Goal: Task Accomplishment & Management: Complete application form

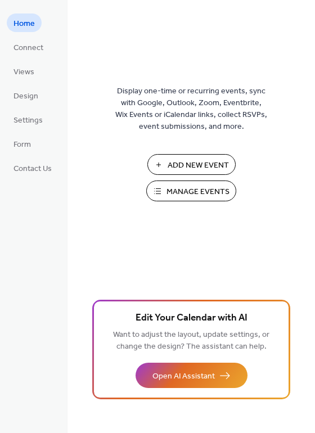
click at [177, 168] on span "Add New Event" at bounding box center [198, 166] width 61 height 12
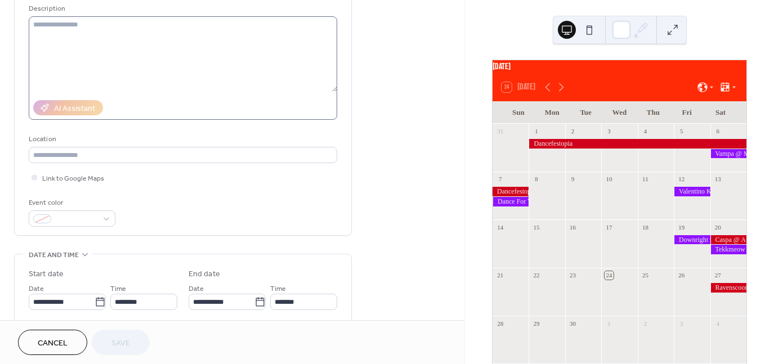
scroll to position [56, 0]
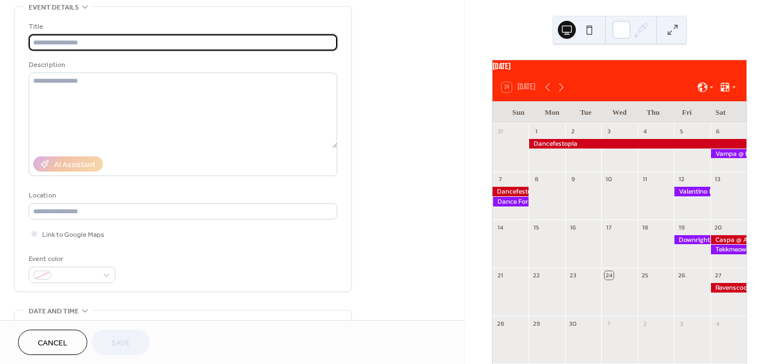
click at [689, 196] on div at bounding box center [692, 192] width 36 height 10
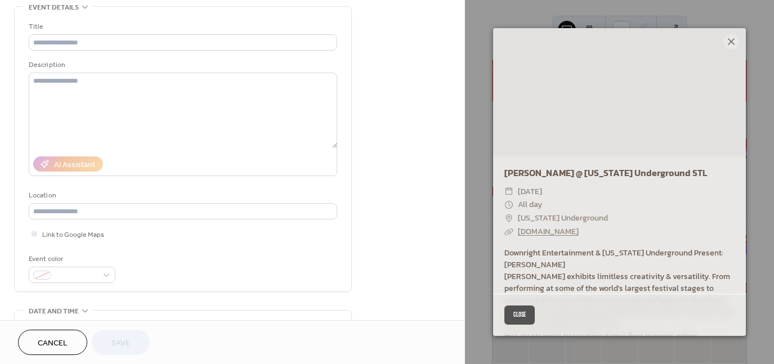
click at [734, 43] on icon at bounding box center [732, 42] width 14 height 14
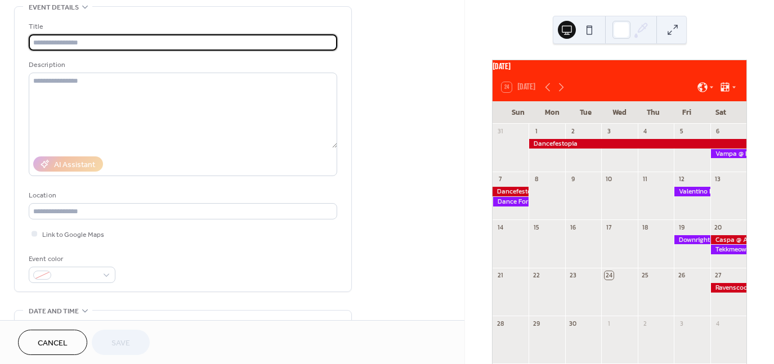
click at [56, 41] on input "text" at bounding box center [183, 42] width 308 height 16
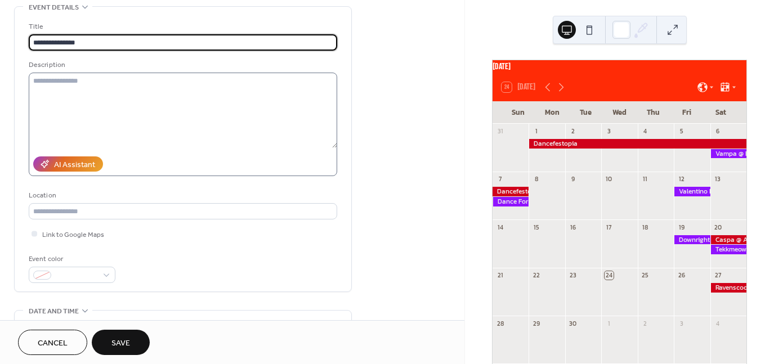
type input "**********"
click at [144, 92] on textarea at bounding box center [183, 110] width 308 height 75
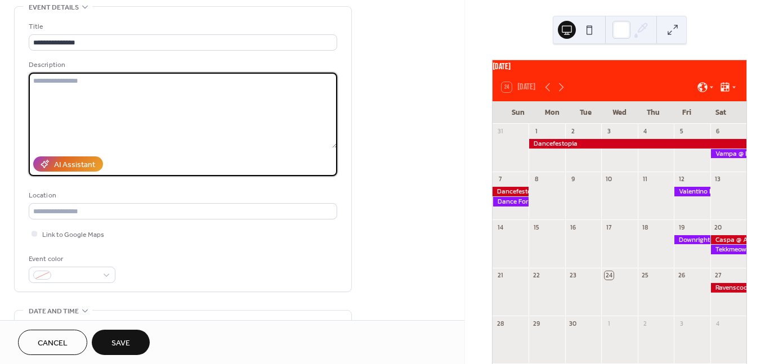
click at [688, 196] on div at bounding box center [692, 192] width 36 height 10
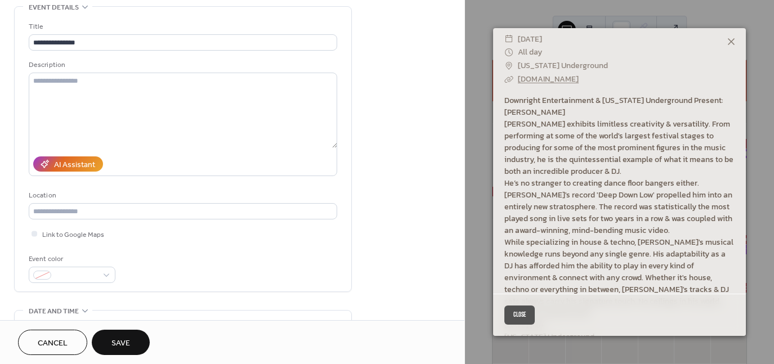
scroll to position [199, 0]
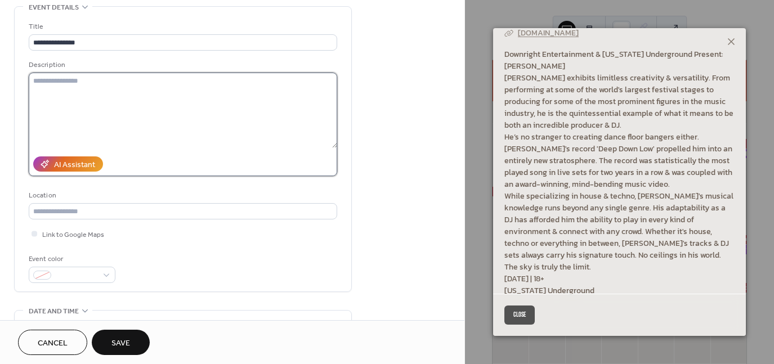
click at [118, 84] on textarea at bounding box center [183, 110] width 308 height 75
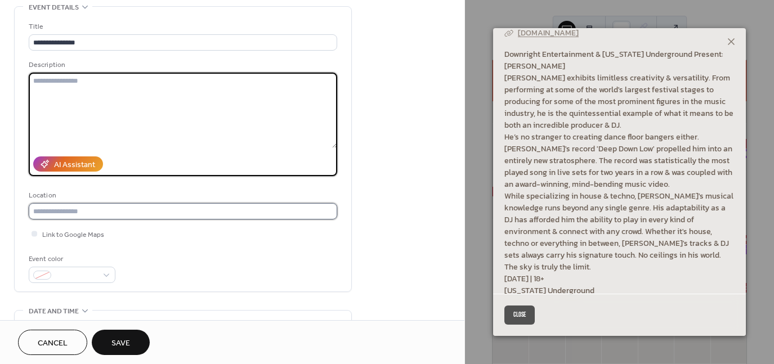
click at [276, 212] on input "text" at bounding box center [183, 211] width 308 height 16
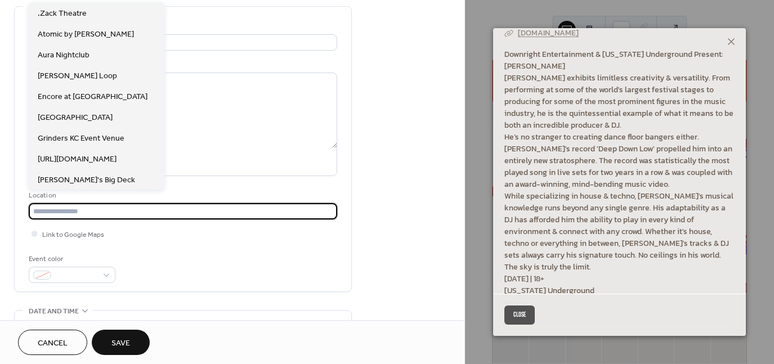
scroll to position [86, 0]
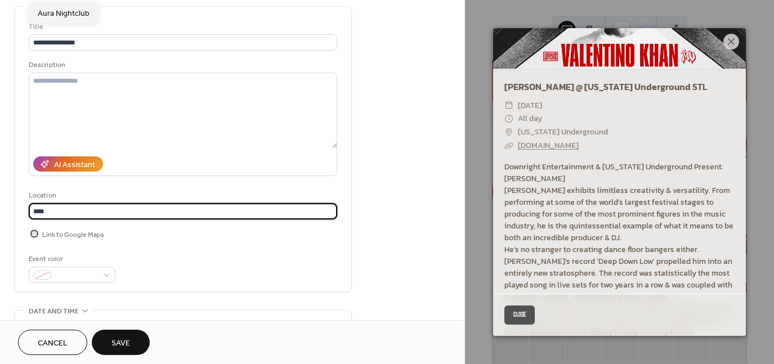
click at [37, 232] on div at bounding box center [35, 234] width 6 height 6
click at [61, 210] on input "****" at bounding box center [183, 211] width 308 height 16
drag, startPoint x: 65, startPoint y: 230, endPoint x: 88, endPoint y: 207, distance: 33.0
click at [65, 229] on span "Aura Nightclub" at bounding box center [64, 233] width 52 height 12
type input "**********"
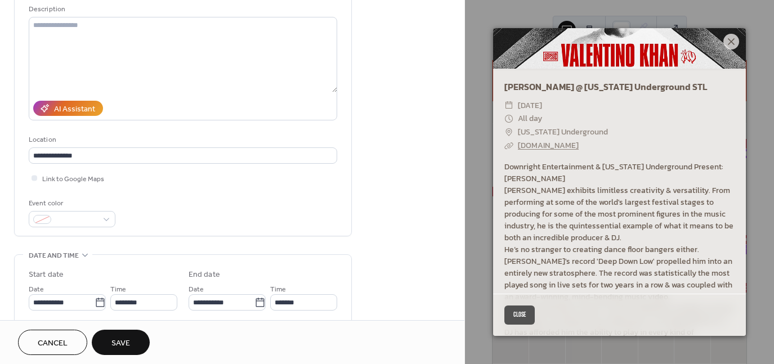
scroll to position [113, 0]
click at [83, 219] on span at bounding box center [77, 220] width 42 height 12
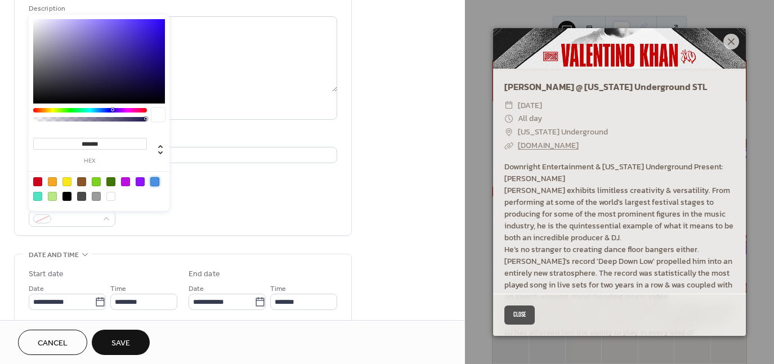
click at [154, 183] on div at bounding box center [154, 181] width 9 height 9
type input "*******"
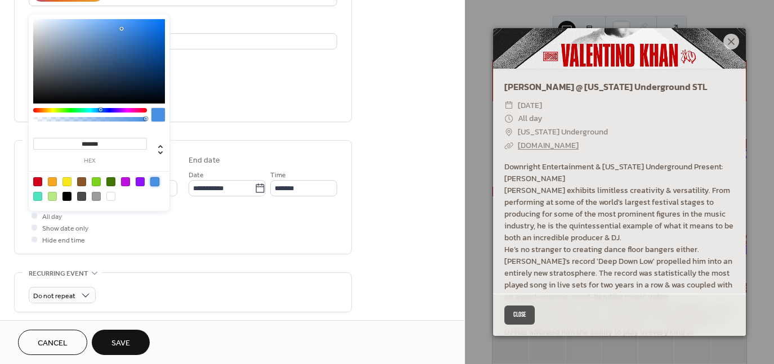
scroll to position [281, 0]
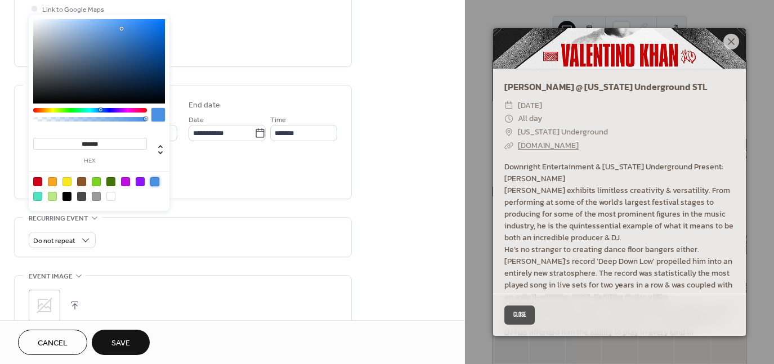
click at [289, 242] on div "Do not repeat" at bounding box center [183, 240] width 308 height 16
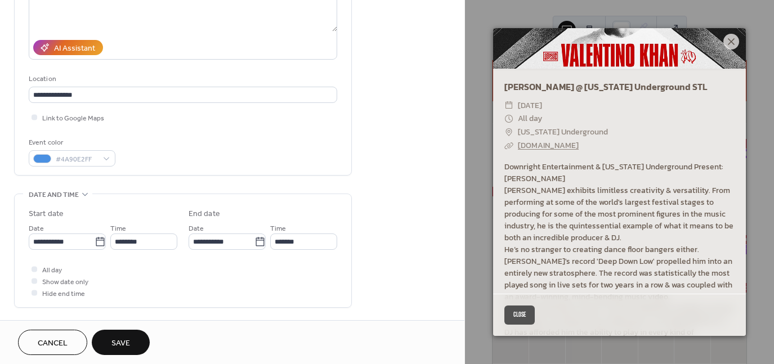
scroll to position [169, 0]
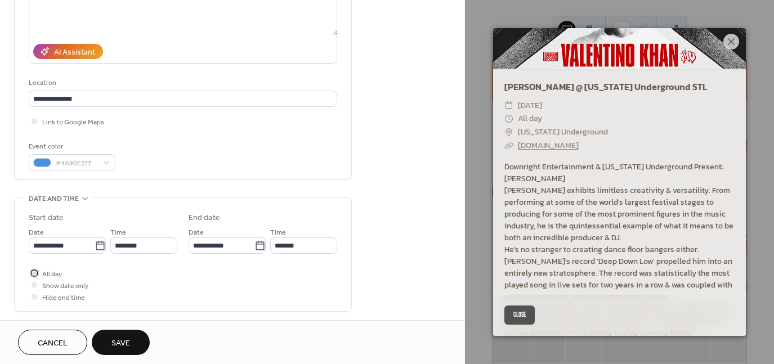
click at [50, 269] on span "All day" at bounding box center [52, 275] width 20 height 12
click at [95, 245] on icon at bounding box center [100, 245] width 11 height 11
click at [95, 245] on input "**********" at bounding box center [62, 246] width 66 height 16
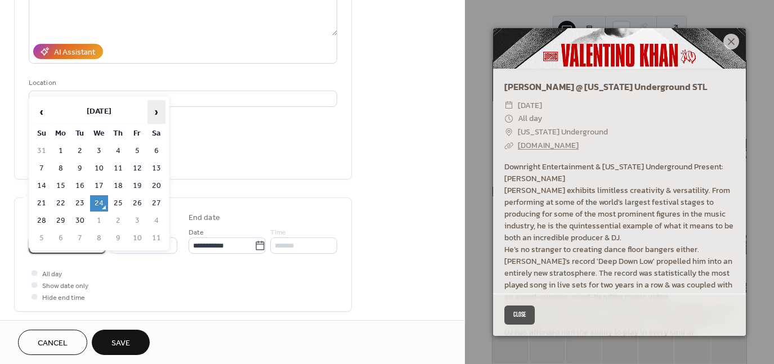
click at [155, 109] on span "›" at bounding box center [156, 112] width 17 height 23
click at [129, 179] on td "17" at bounding box center [137, 186] width 18 height 16
type input "**********"
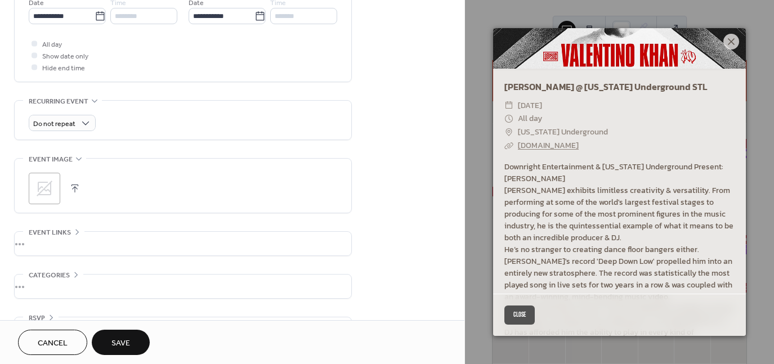
scroll to position [430, 0]
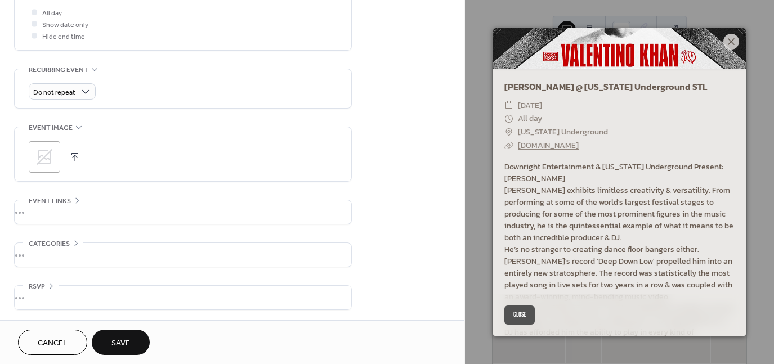
click at [59, 203] on div "•••" at bounding box center [183, 212] width 337 height 24
click at [736, 45] on icon at bounding box center [732, 42] width 14 height 14
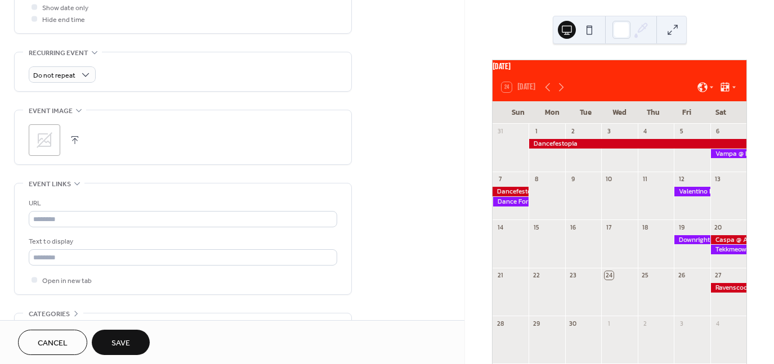
scroll to position [450, 0]
